Goal: Complete application form

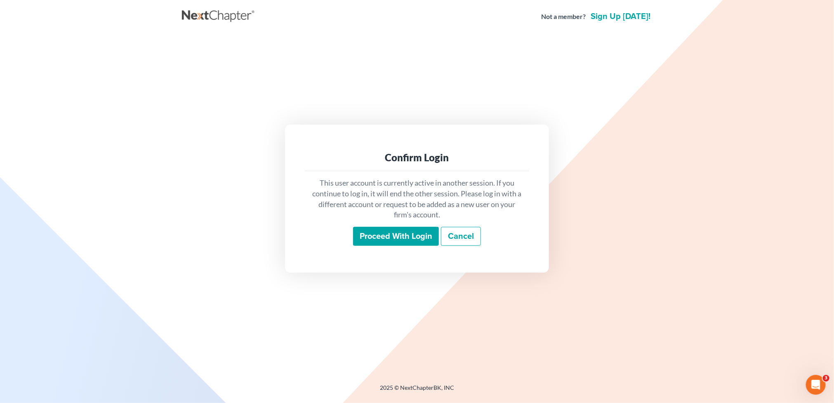
click at [379, 240] on input "Proceed with login" at bounding box center [396, 236] width 86 height 19
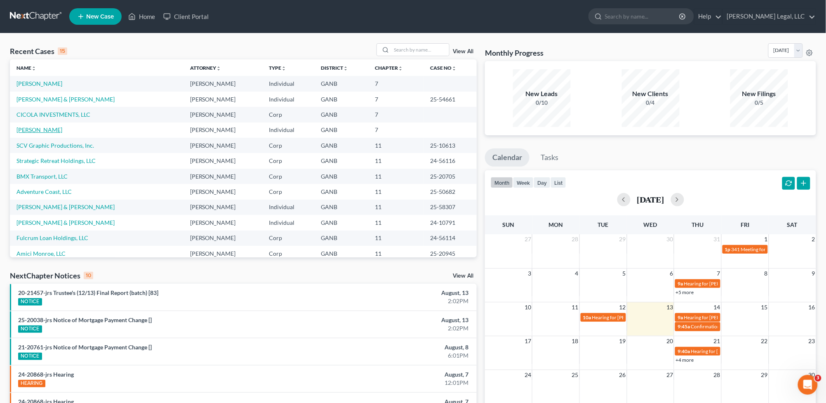
click at [39, 134] on td "[PERSON_NAME]" at bounding box center [97, 129] width 174 height 15
click at [37, 130] on link "[PERSON_NAME]" at bounding box center [39, 129] width 46 height 7
select select "10"
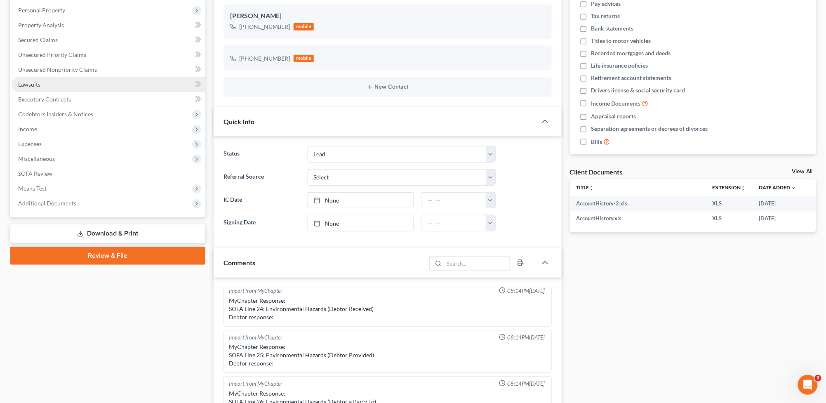
scroll to position [52, 0]
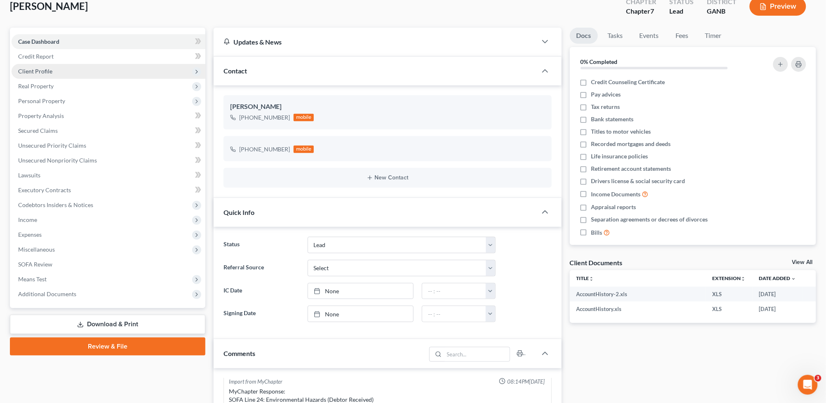
click at [78, 71] on span "Client Profile" at bounding box center [109, 71] width 194 height 15
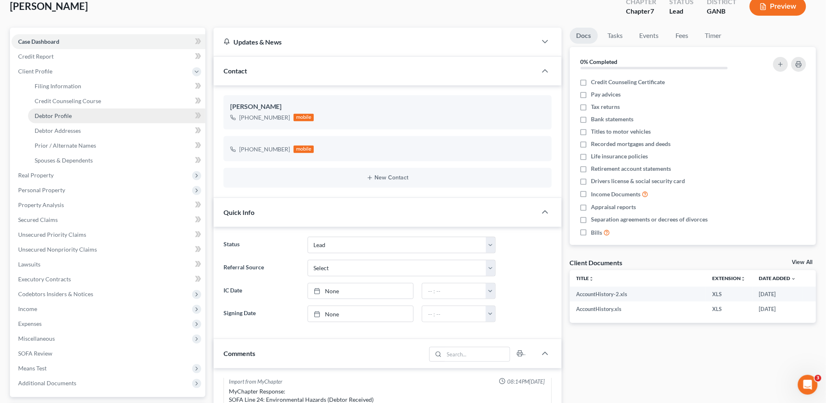
click at [75, 110] on link "Debtor Profile" at bounding box center [116, 115] width 177 height 15
select select "1"
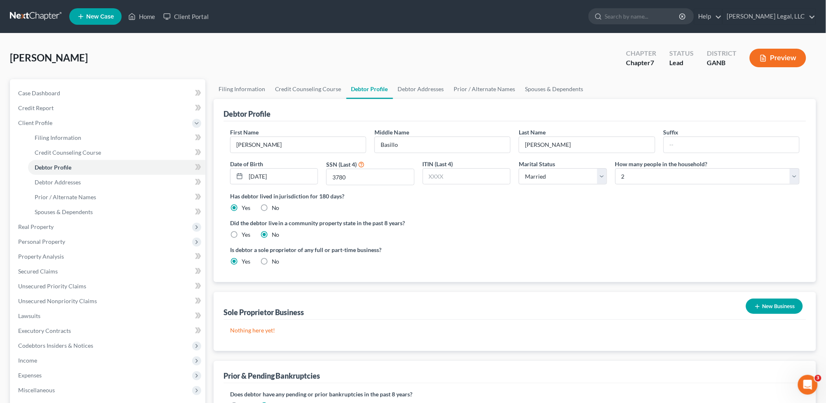
click at [246, 48] on div "[PERSON_NAME] Upgraded Chapter Chapter 7 Status Lead District GANB Preview" at bounding box center [413, 61] width 806 height 36
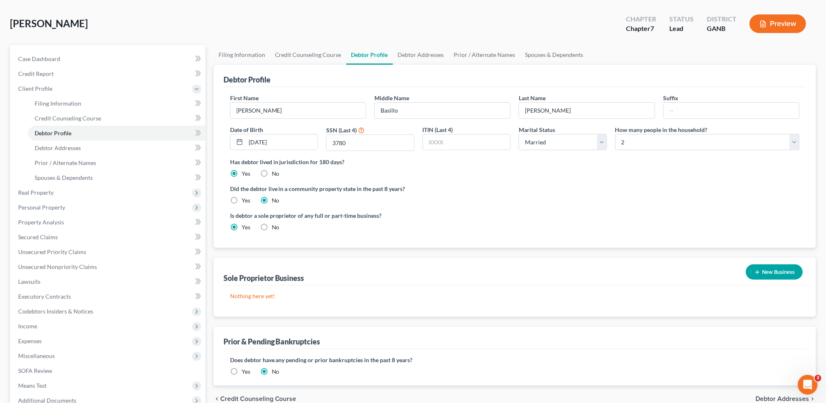
scroll to position [103, 0]
